Goal: Task Accomplishment & Management: Use online tool/utility

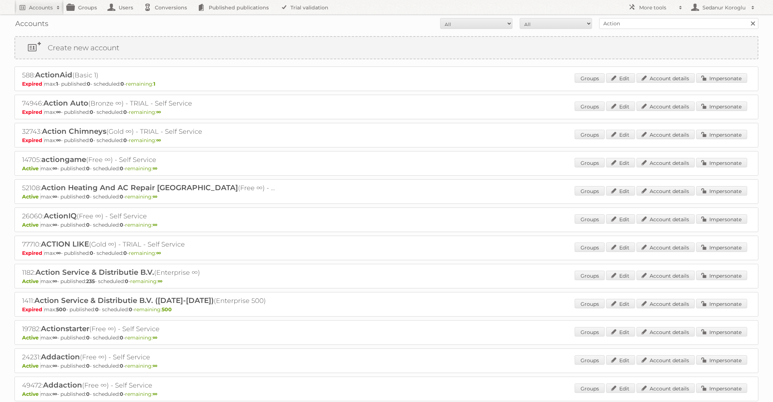
click at [621, 24] on input "Action" at bounding box center [679, 23] width 159 height 11
click at [707, 274] on link "Impersonate" at bounding box center [722, 275] width 51 height 9
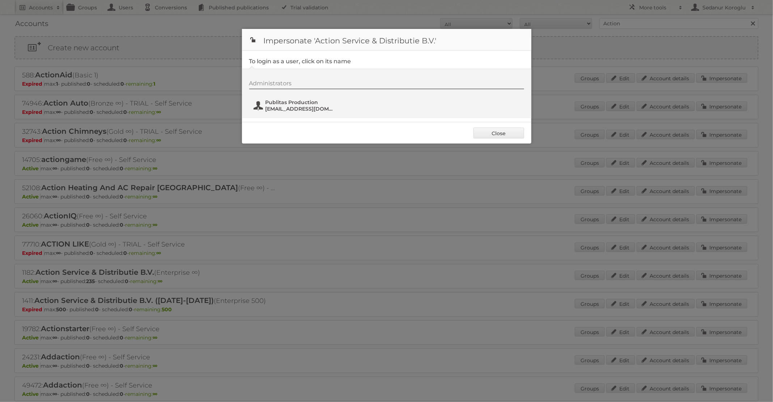
click at [318, 100] on span "Publitas Production" at bounding box center [301, 102] width 70 height 7
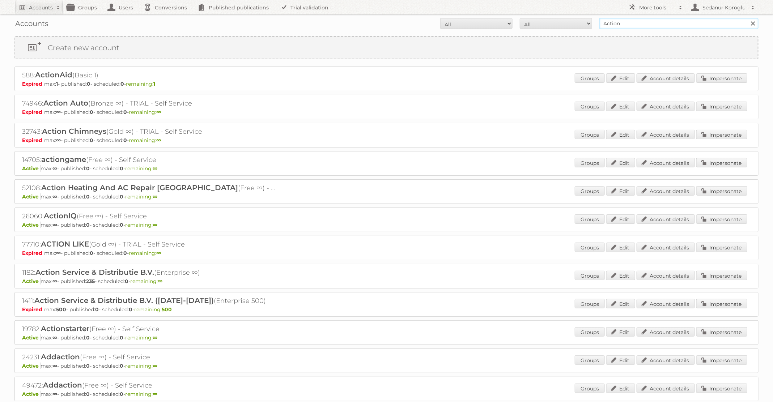
drag, startPoint x: 618, startPoint y: 22, endPoint x: 575, endPoint y: 19, distance: 42.8
click at [575, 20] on form "All Active Expired Pending All Paid Trials Self service Action Search" at bounding box center [386, 23] width 744 height 11
type input "n"
type input "Etos"
click at [748, 18] on input "Search" at bounding box center [753, 23] width 11 height 11
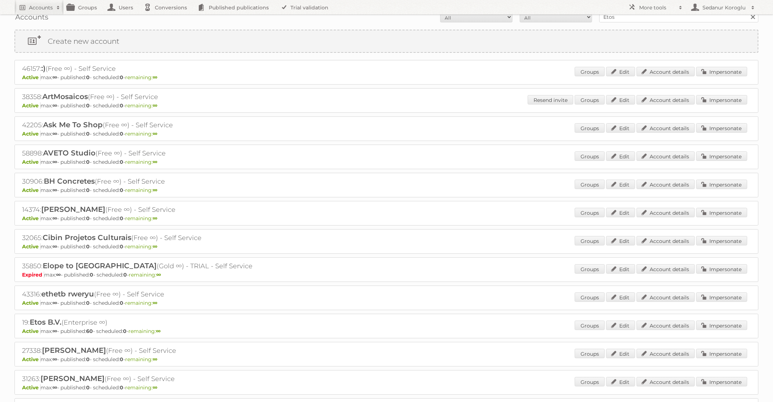
scroll to position [9, 0]
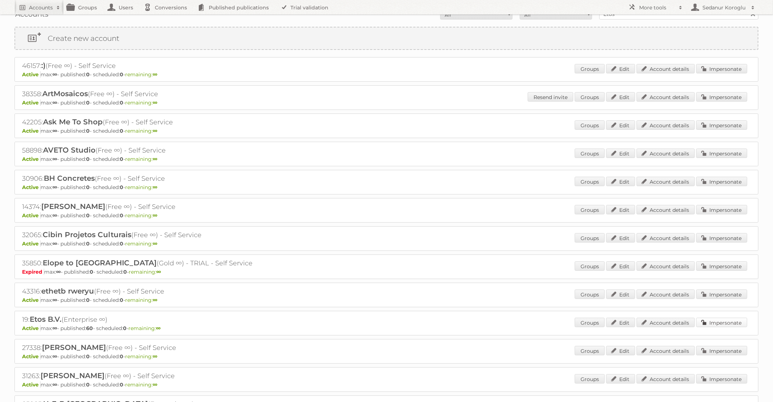
click at [717, 322] on link "Impersonate" at bounding box center [722, 322] width 51 height 9
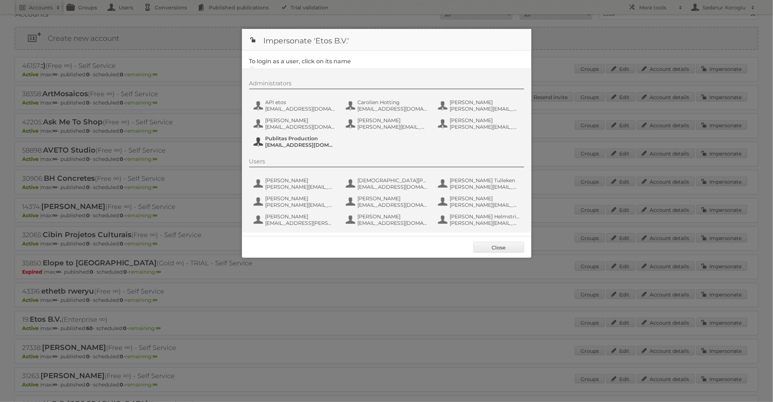
click at [295, 147] on span "[EMAIL_ADDRESS][DOMAIN_NAME]" at bounding box center [301, 145] width 70 height 7
